Goal: Find specific page/section: Find specific page/section

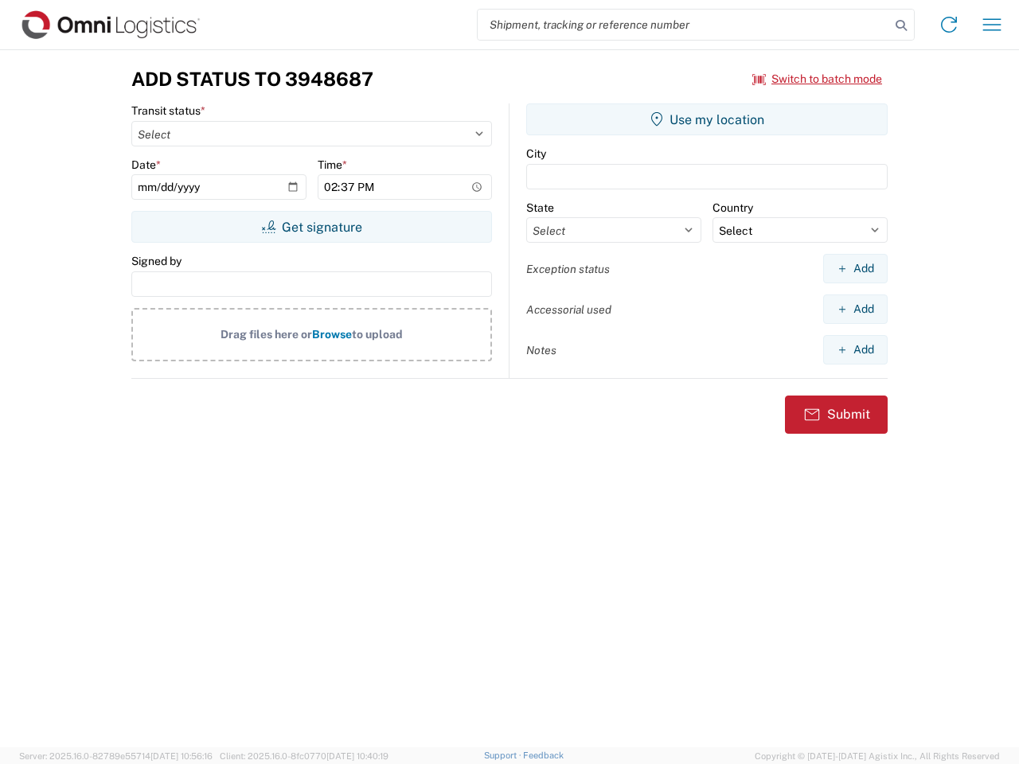
click at [684, 25] on input "search" at bounding box center [683, 25] width 412 height 30
click at [901, 25] on icon at bounding box center [901, 25] width 22 height 22
click at [949, 25] on icon at bounding box center [948, 24] width 25 height 25
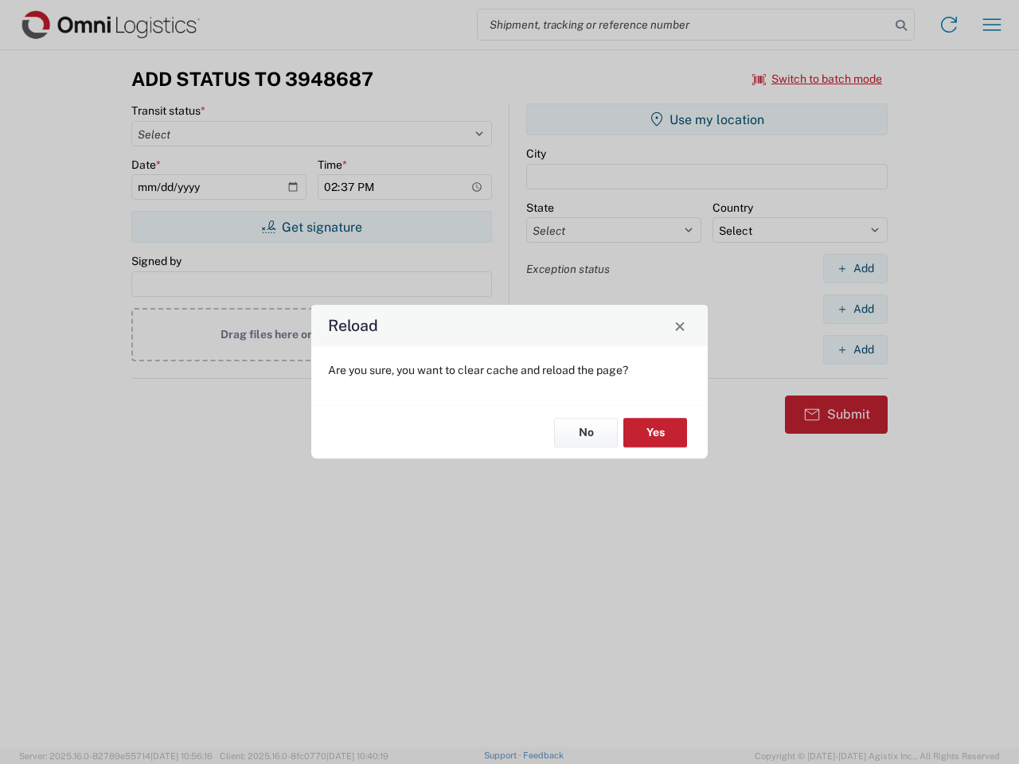
click at [992, 25] on div "Reload Are you sure, you want to clear cache and reload the page? No Yes" at bounding box center [509, 382] width 1019 height 764
click at [817, 79] on div "Reload Are you sure, you want to clear cache and reload the page? No Yes" at bounding box center [509, 382] width 1019 height 764
click at [311, 227] on div "Reload Are you sure, you want to clear cache and reload the page? No Yes" at bounding box center [509, 382] width 1019 height 764
click at [707, 119] on div "Reload Are you sure, you want to clear cache and reload the page? No Yes" at bounding box center [509, 382] width 1019 height 764
click at [855, 268] on div "Reload Are you sure, you want to clear cache and reload the page? No Yes" at bounding box center [509, 382] width 1019 height 764
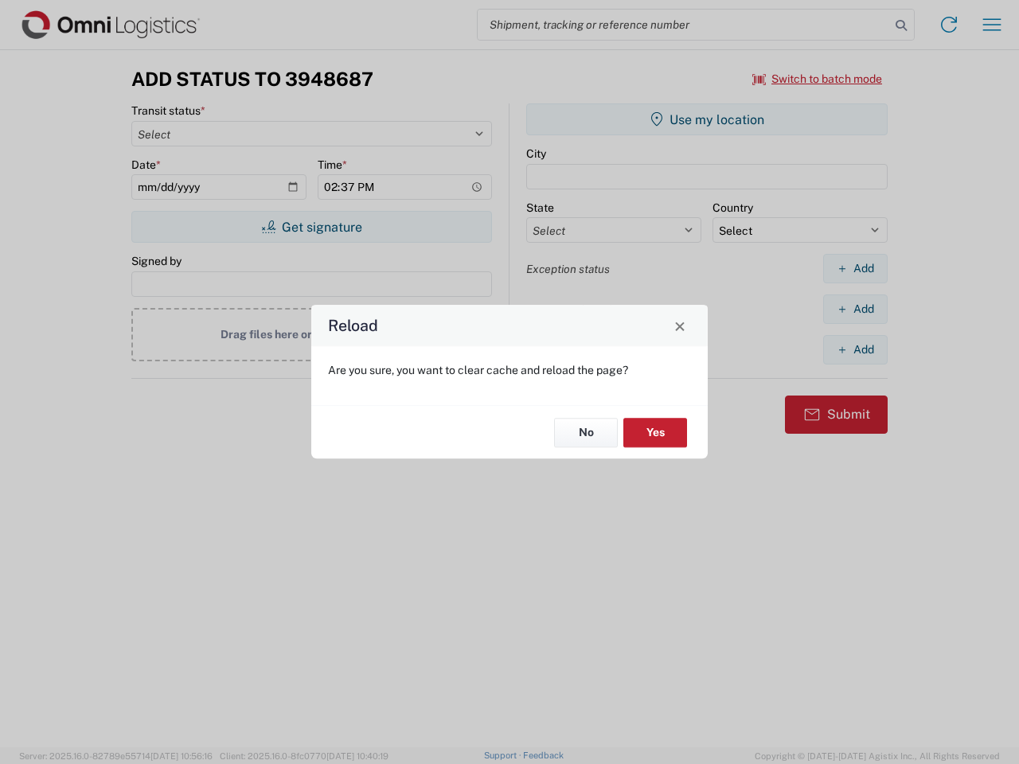
click at [855, 309] on div "Reload Are you sure, you want to clear cache and reload the page? No Yes" at bounding box center [509, 382] width 1019 height 764
click at [855, 349] on div "Reload Are you sure, you want to clear cache and reload the page? No Yes" at bounding box center [509, 382] width 1019 height 764
